Goal: Obtain resource: Download file/media

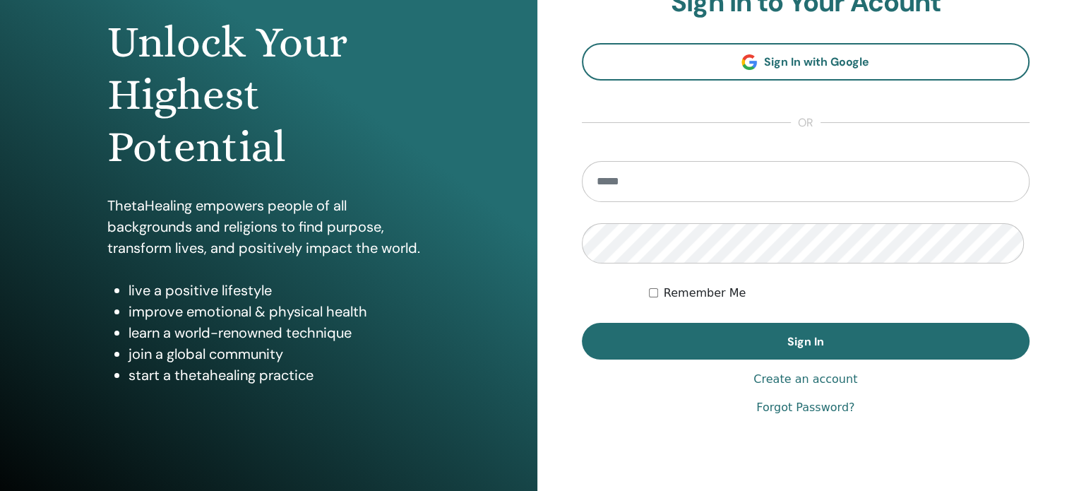
scroll to position [229, 0]
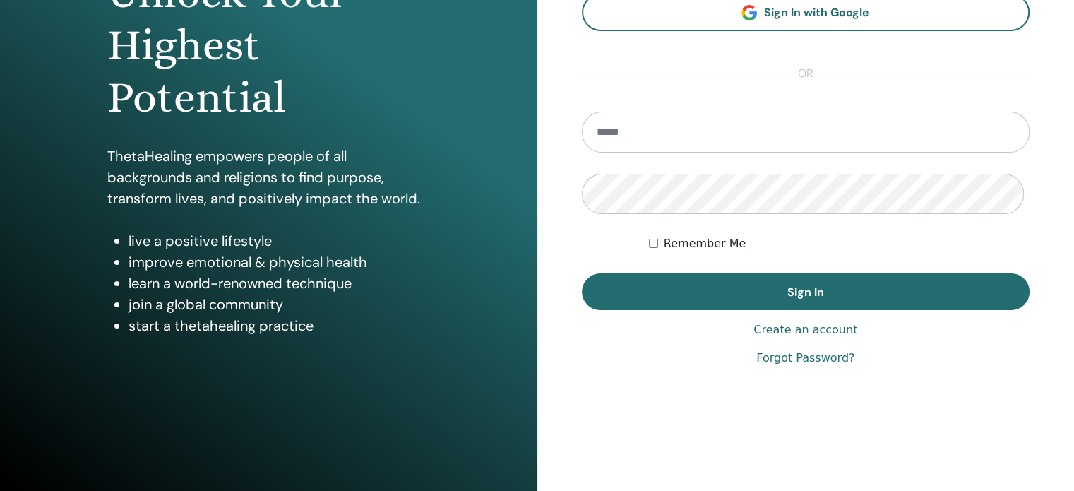
type input "**********"
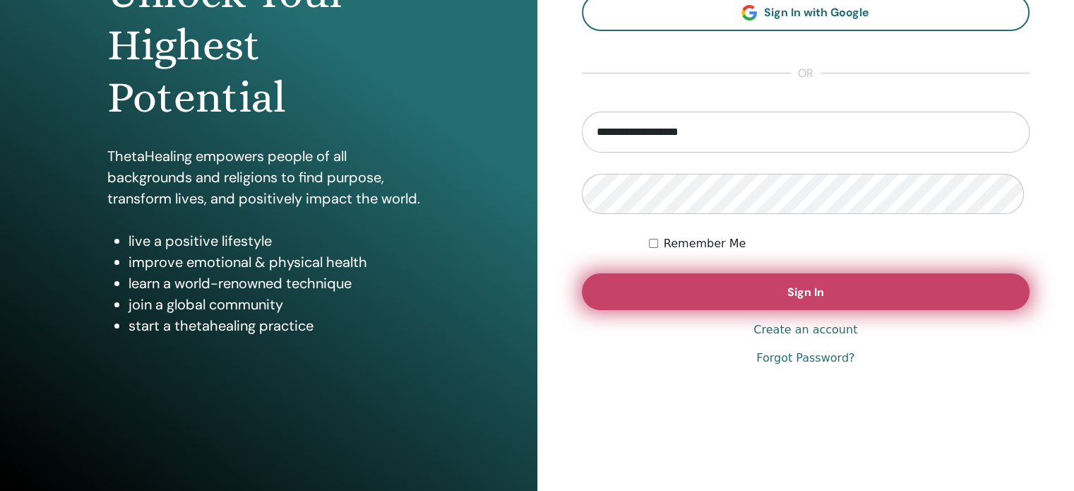
click at [787, 285] on span "Sign In" at bounding box center [805, 292] width 37 height 15
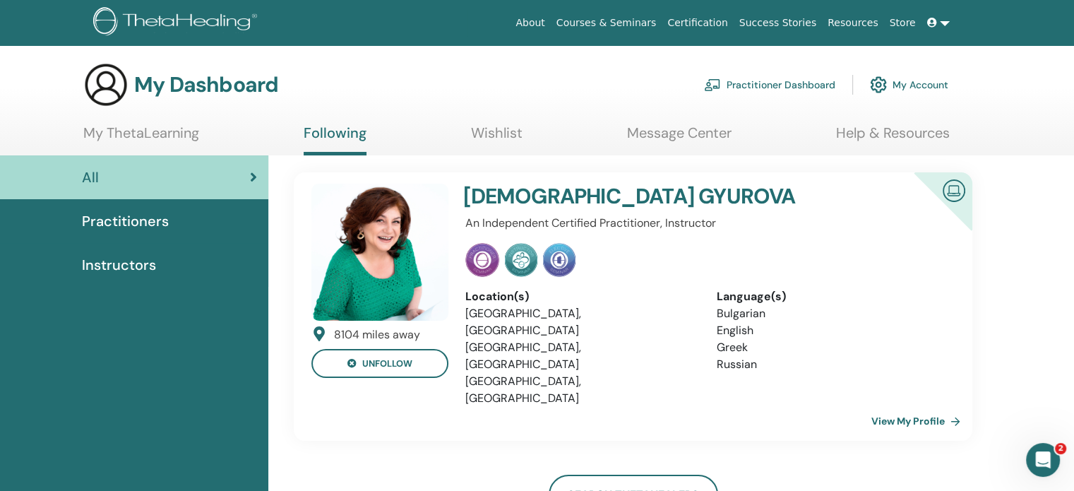
click at [151, 227] on span "Practitioners" at bounding box center [125, 220] width 87 height 21
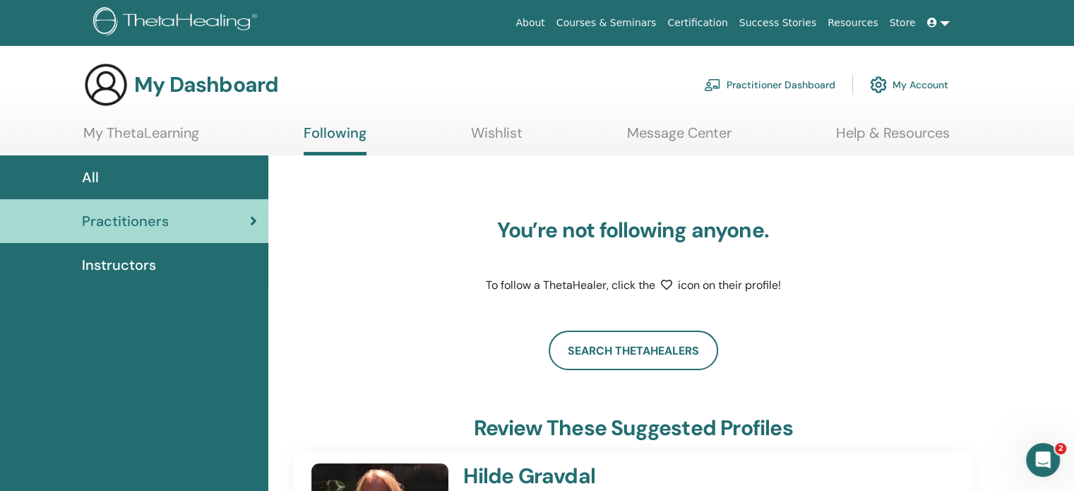
click at [136, 135] on link "My ThetaLearning" at bounding box center [141, 138] width 116 height 28
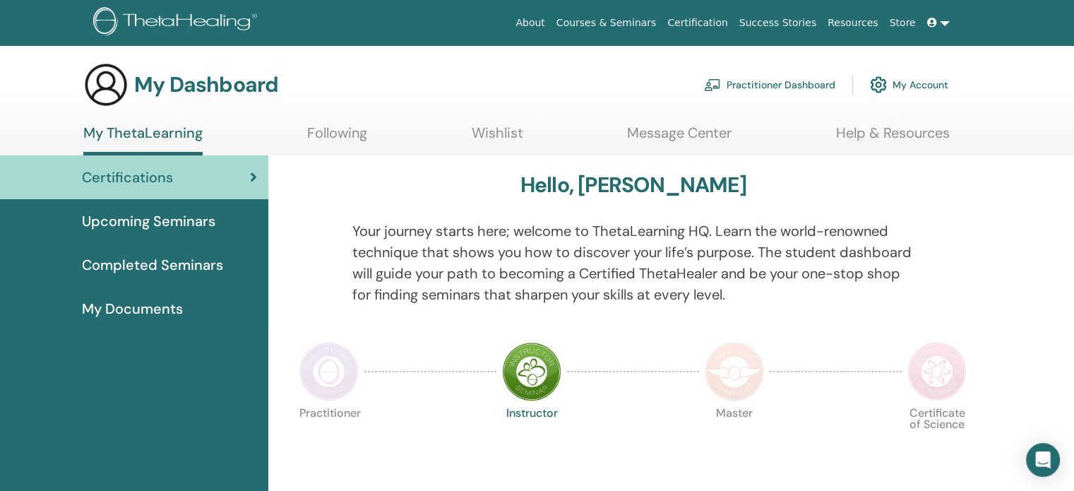
click at [129, 179] on span "Certifications" at bounding box center [127, 177] width 91 height 21
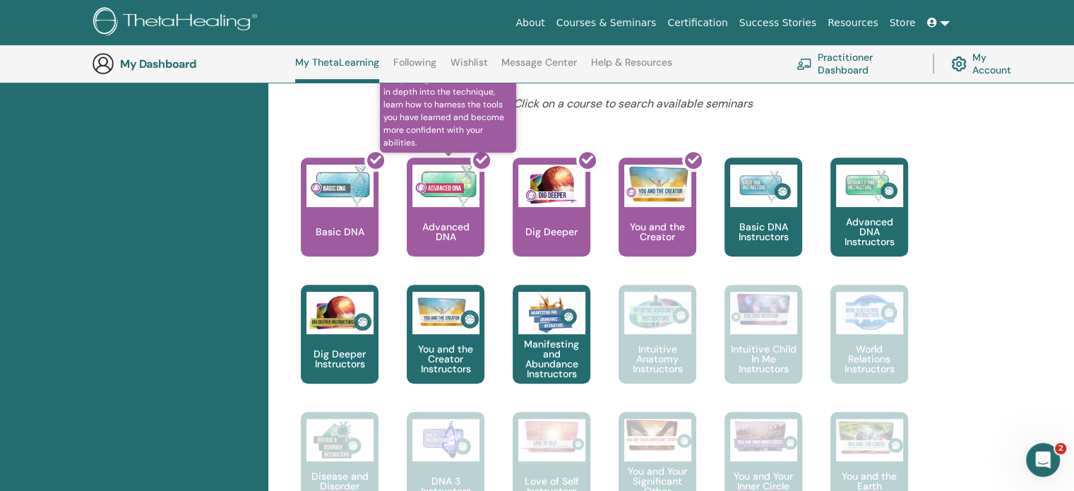
scroll to position [602, 0]
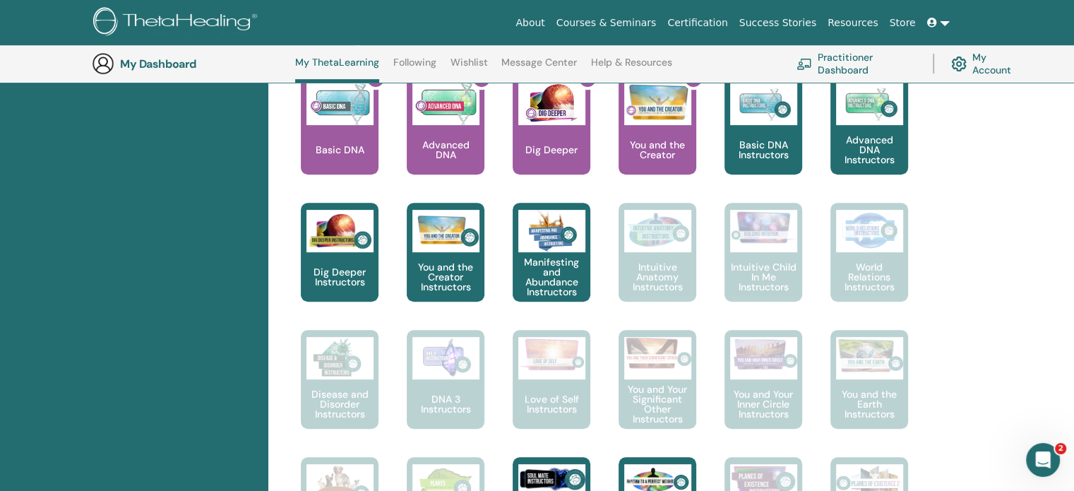
click at [355, 182] on div at bounding box center [348, 130] width 78 height 127
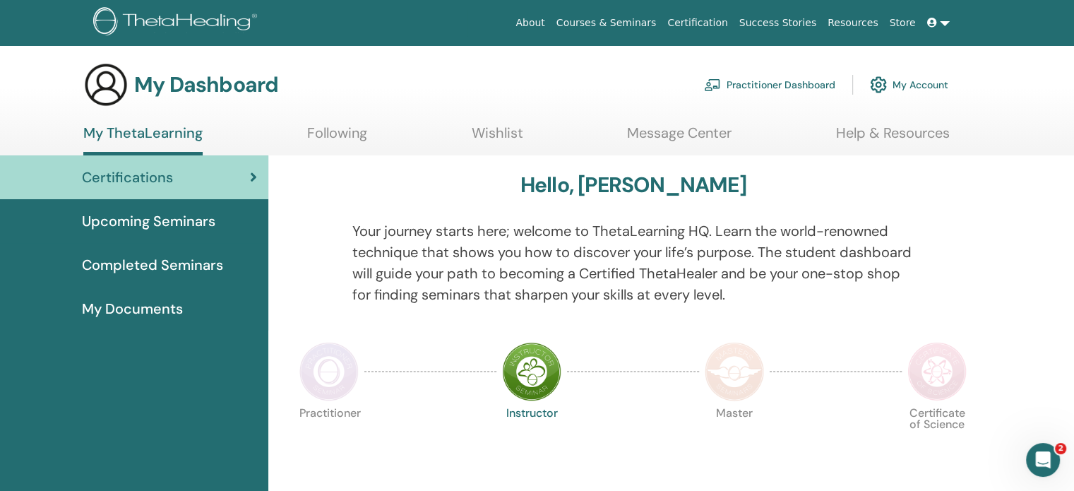
click at [155, 314] on span "My Documents" at bounding box center [132, 308] width 101 height 21
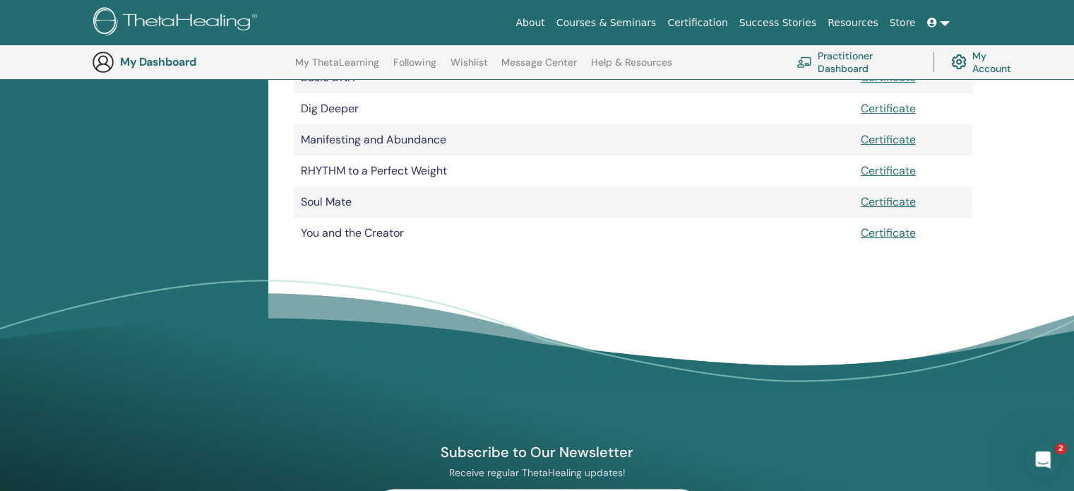
scroll to position [175, 0]
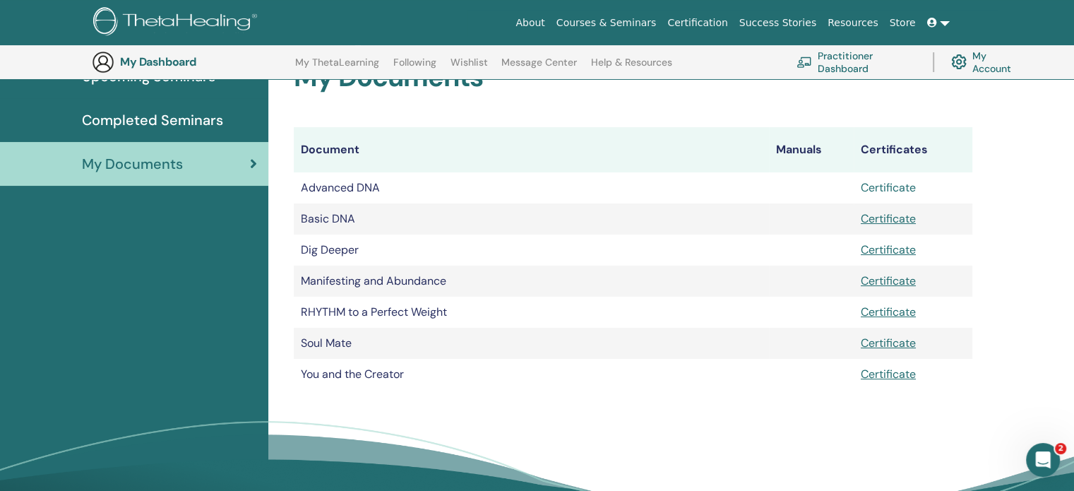
click at [905, 195] on link "Certificate" at bounding box center [888, 187] width 55 height 15
click at [893, 226] on link "Certificate" at bounding box center [888, 218] width 55 height 15
click at [903, 257] on link "Certificate" at bounding box center [888, 249] width 55 height 15
click at [893, 288] on link "Certificate" at bounding box center [888, 280] width 55 height 15
click at [890, 319] on link "Certificate" at bounding box center [888, 311] width 55 height 15
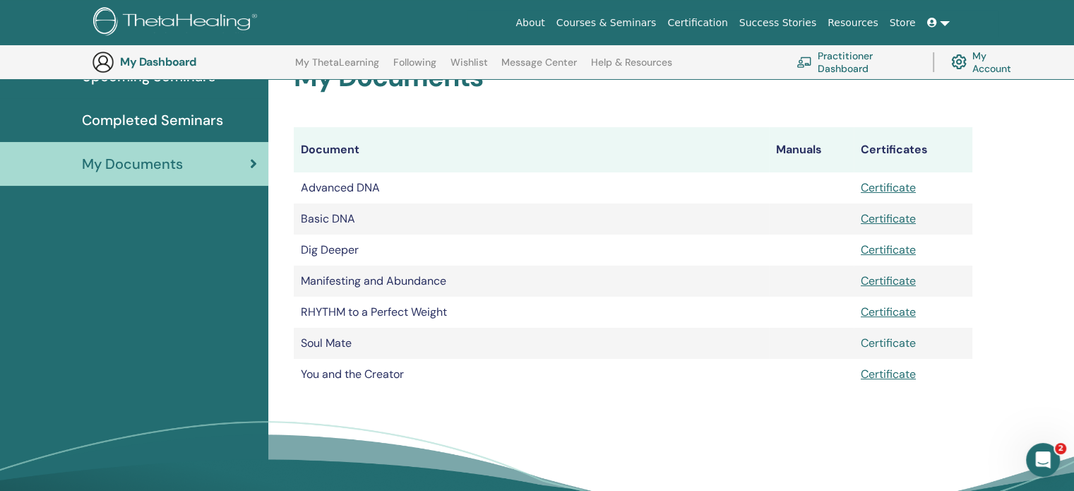
click at [895, 350] on link "Certificate" at bounding box center [888, 342] width 55 height 15
click at [883, 381] on link "Certificate" at bounding box center [888, 374] width 55 height 15
